Goal: Find specific page/section: Find specific page/section

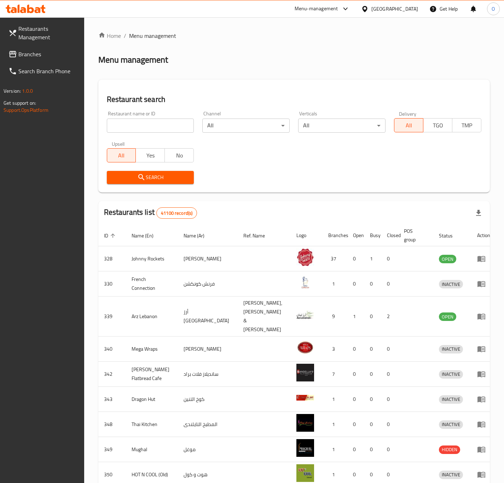
click at [401, 5] on div "[GEOGRAPHIC_DATA]" at bounding box center [394, 9] width 47 height 8
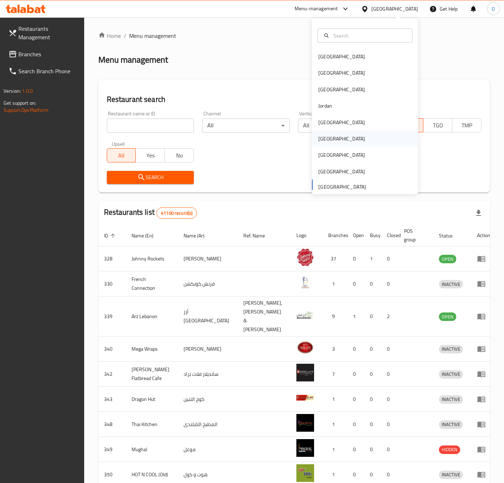
click at [318, 136] on div "[GEOGRAPHIC_DATA]" at bounding box center [341, 139] width 47 height 8
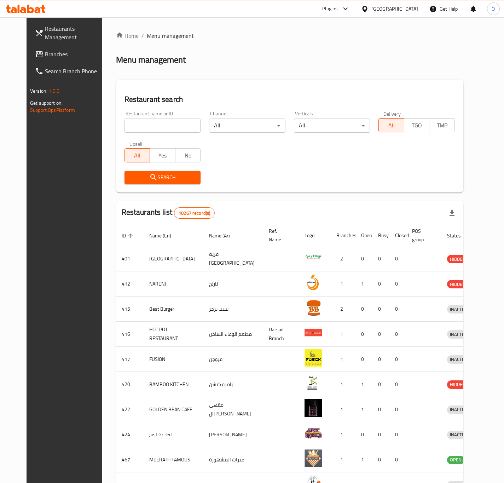
drag, startPoint x: 163, startPoint y: 116, endPoint x: 136, endPoint y: 123, distance: 27.5
paste input "KAWA3"
type input "KAWA3"
click at [124, 171] on button "Search" at bounding box center [162, 177] width 76 height 13
